Goal: Information Seeking & Learning: Learn about a topic

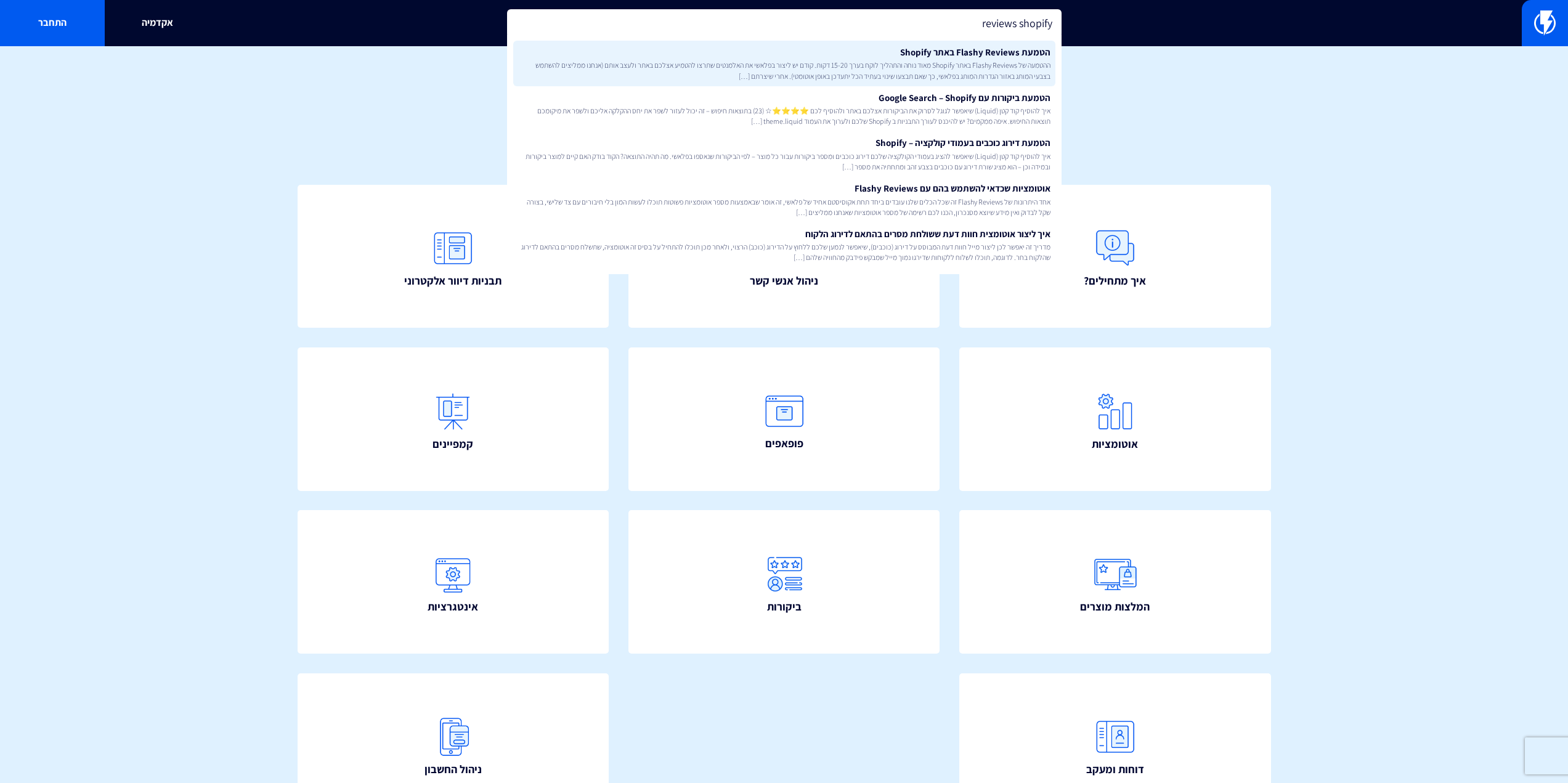
type input "reviews shopify"
click at [994, 61] on span "ההטמעה של Flashy Reviews באתר Shopify מאוד נוחה והתהליך לוקח בערך 15-20 דקות. ק…" at bounding box center [784, 70] width 532 height 21
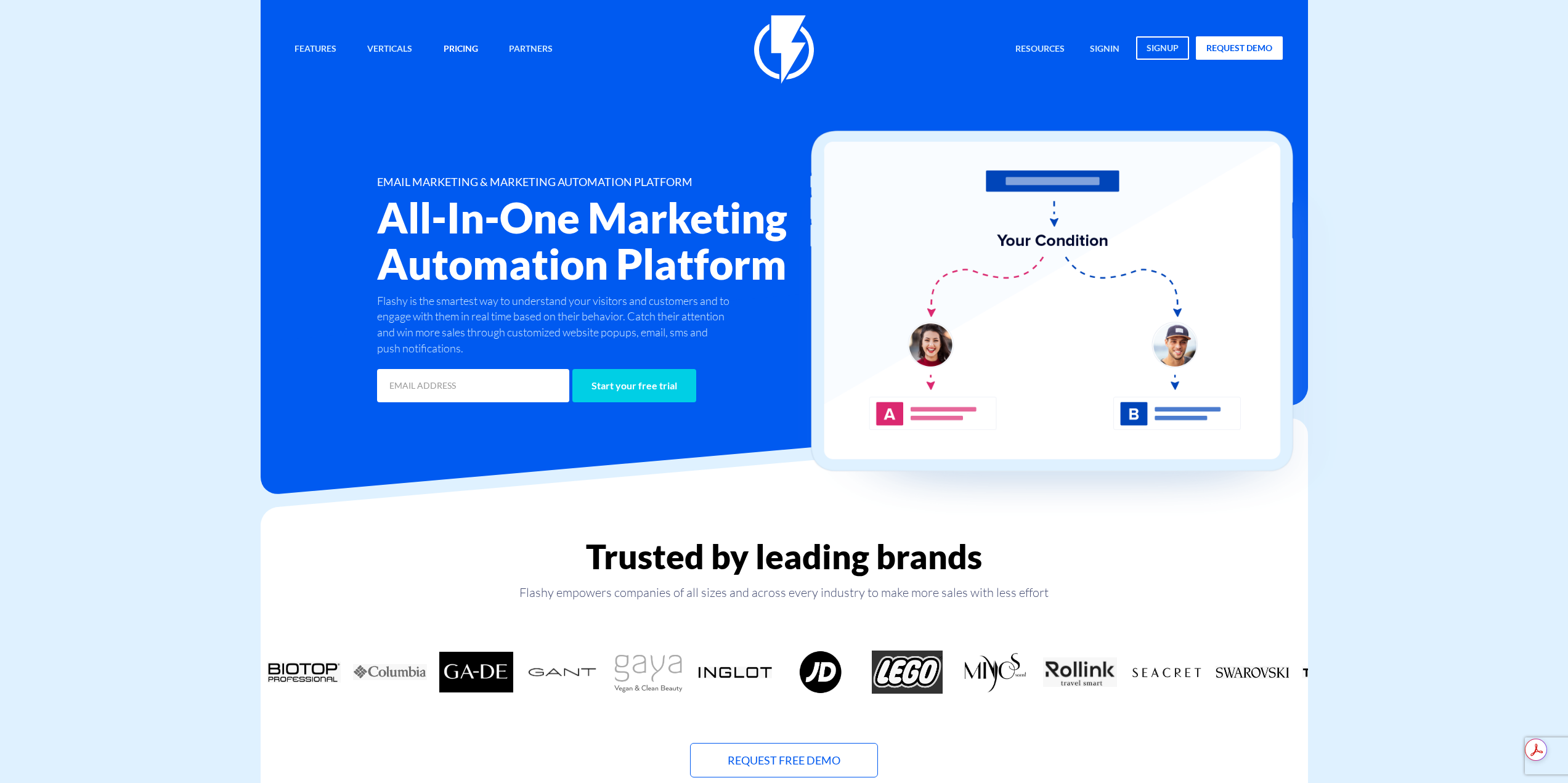
click at [458, 41] on link "Pricing" at bounding box center [461, 50] width 53 height 26
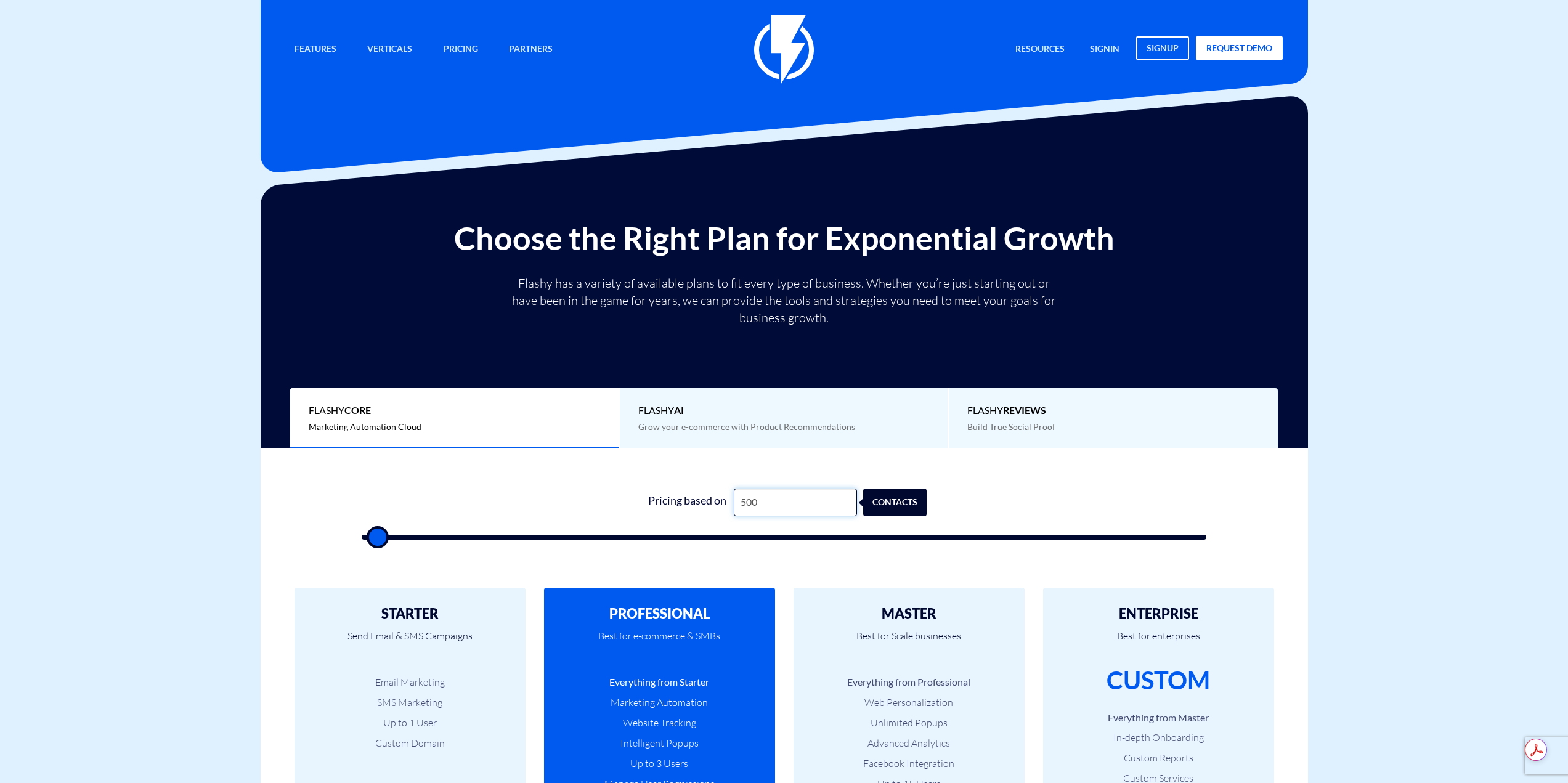
click at [794, 506] on input "500" at bounding box center [795, 502] width 123 height 27
type input "2"
type input "500"
type input "25"
type input "500"
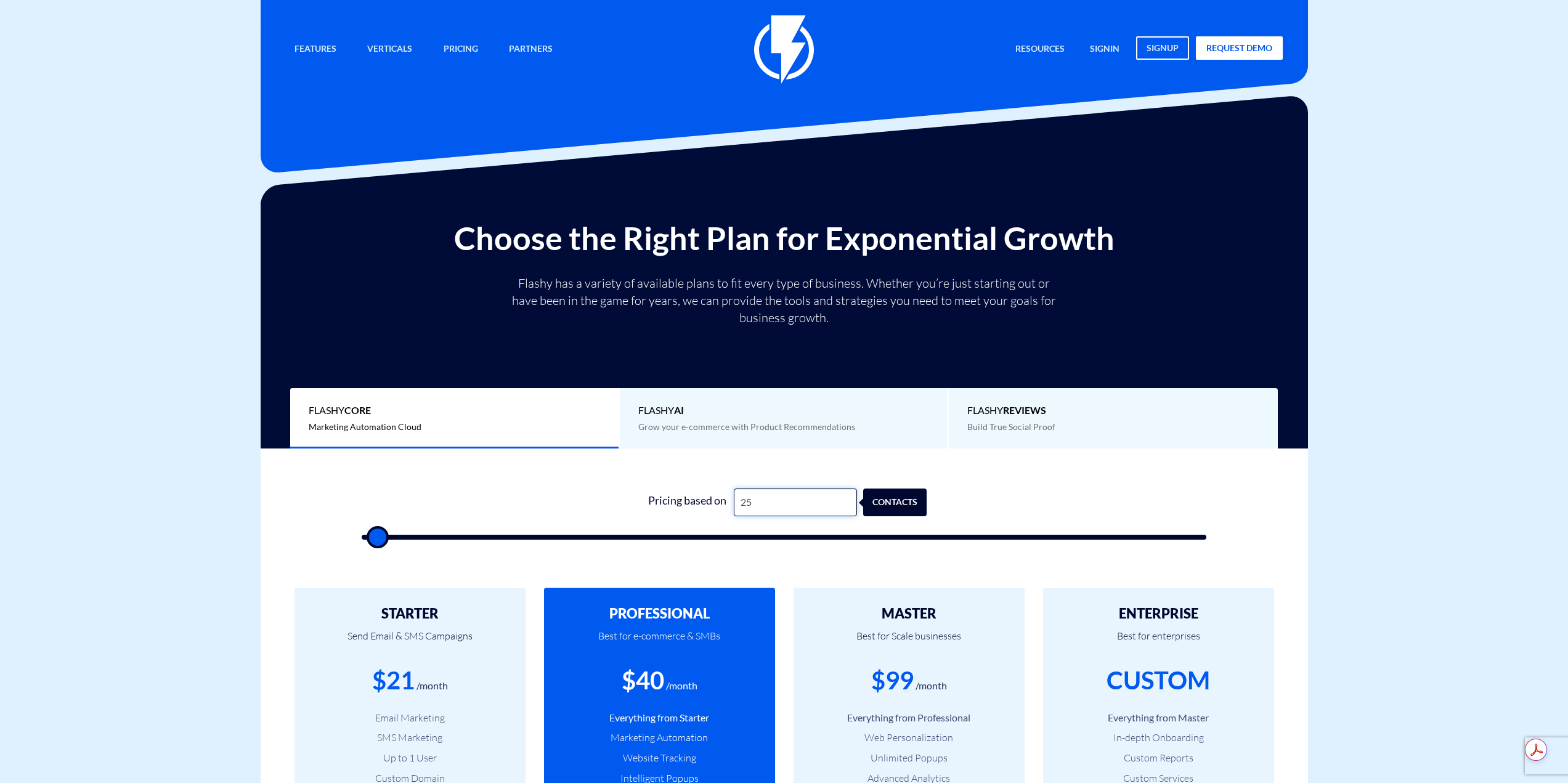
type input "250"
type input "500"
type input "2,500"
type input "2500"
type input "25,000"
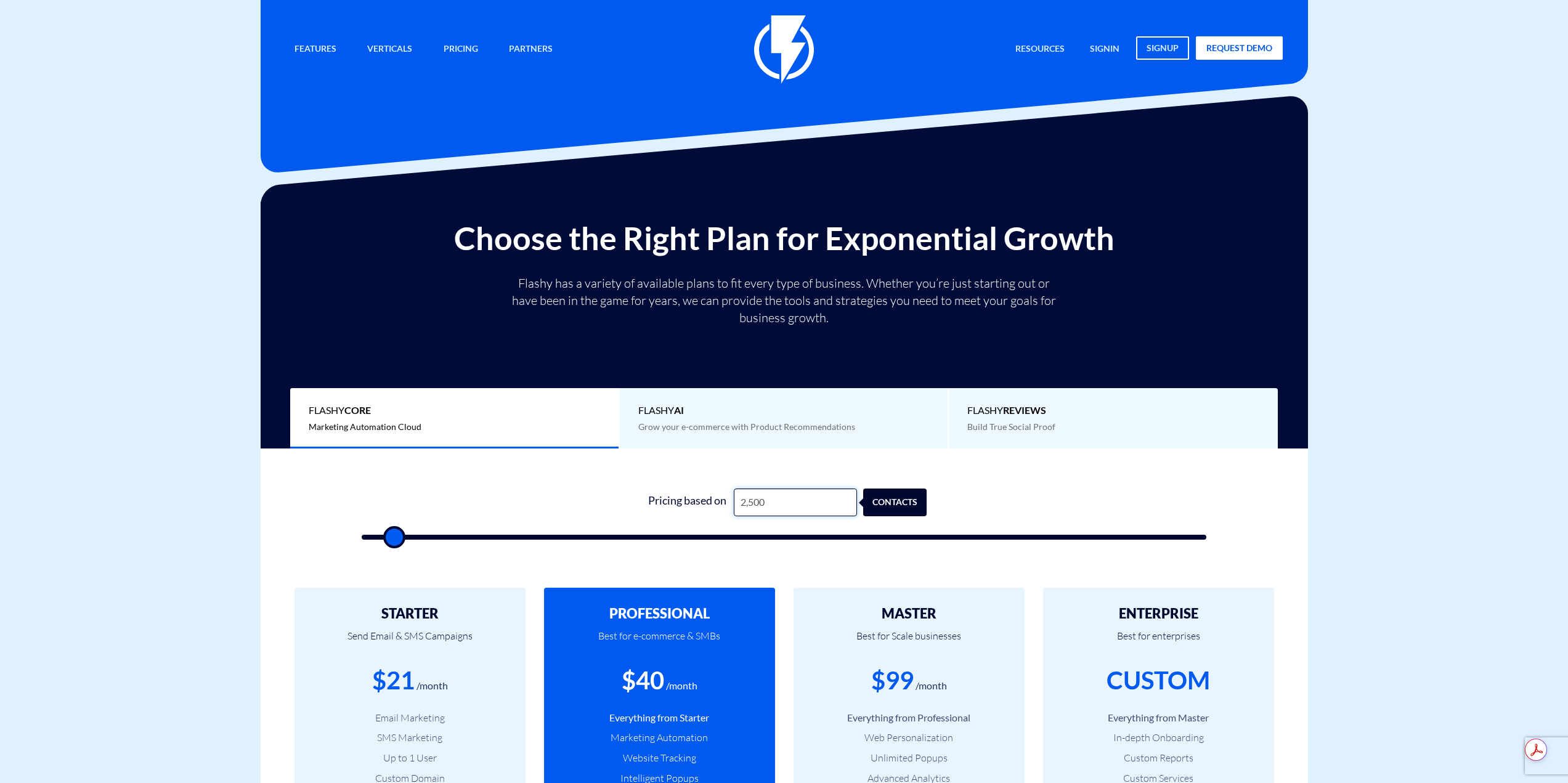
type input "25000"
type input "250,000"
type input "100000"
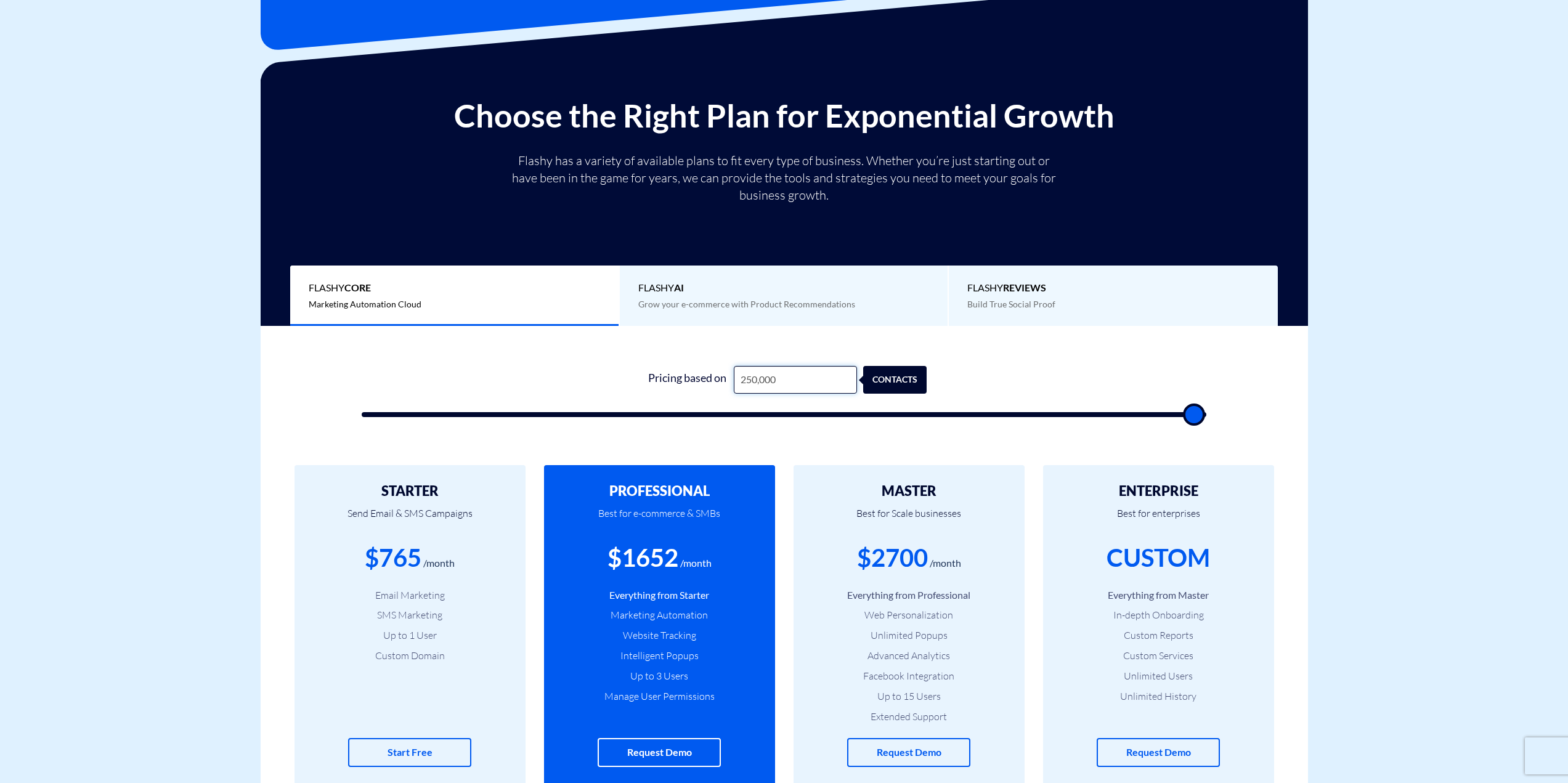
scroll to position [123, 0]
type input "250,000"
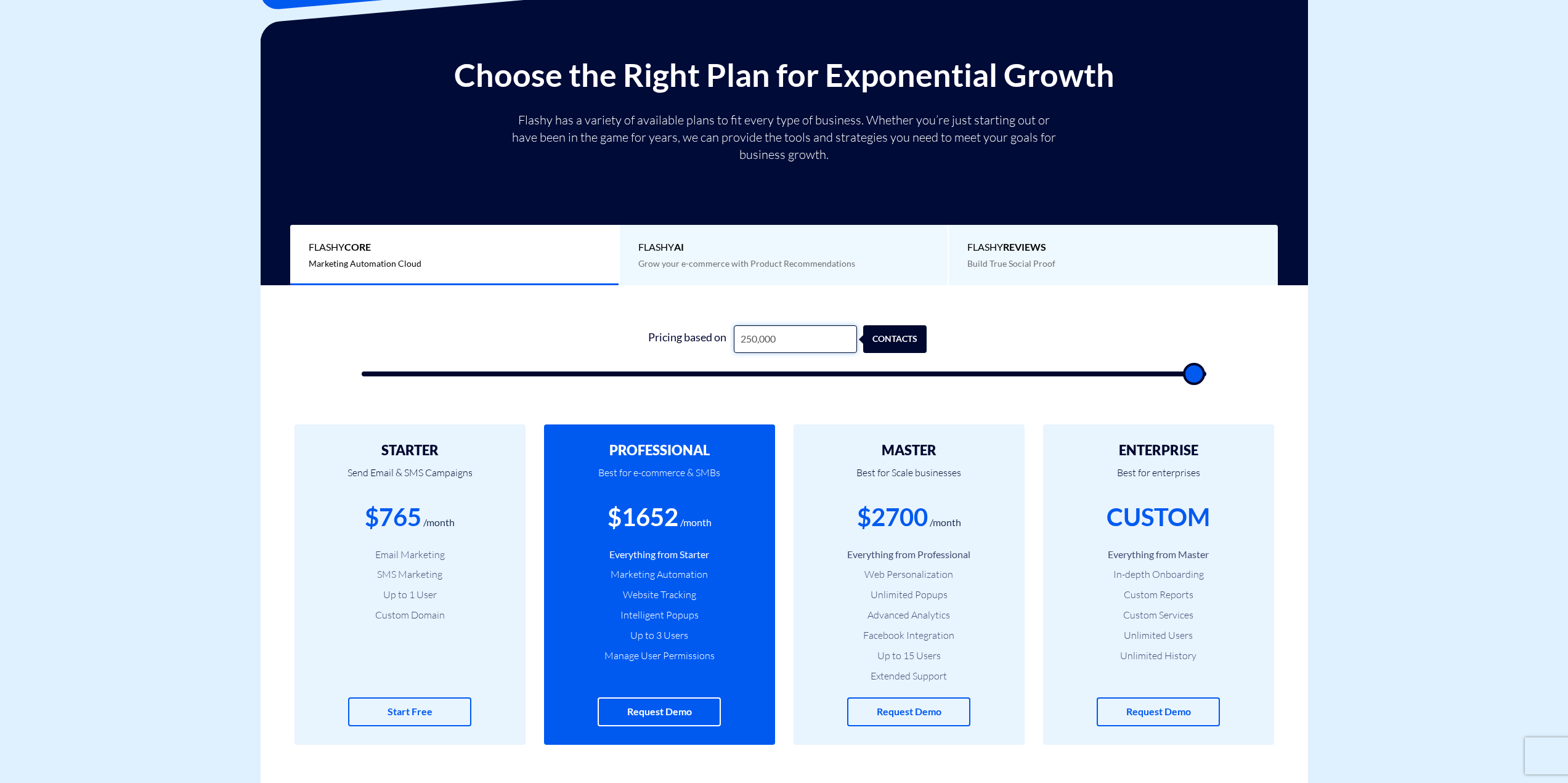
scroll to position [184, 0]
